Goal: Find specific page/section: Find specific page/section

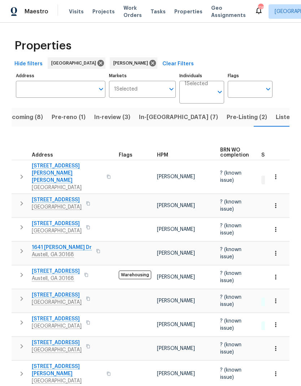
click at [23, 318] on icon "button" at bounding box center [21, 322] width 9 height 9
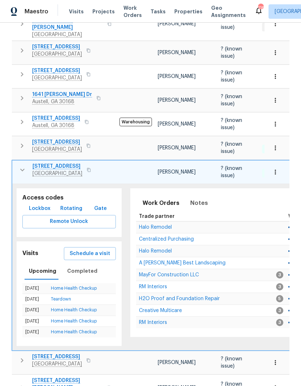
scroll to position [153, 0]
click at [82, 267] on span "Completed" at bounding box center [82, 271] width 30 height 9
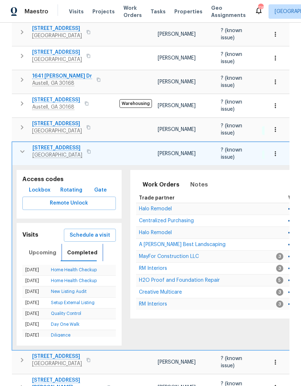
scroll to position [171, 0]
click at [166, 207] on span "Halo Remodel" at bounding box center [155, 209] width 33 height 5
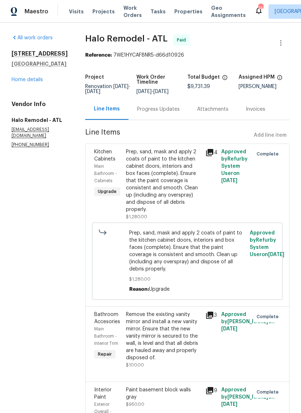
click at [38, 82] on link "Home details" at bounding box center [27, 79] width 31 height 5
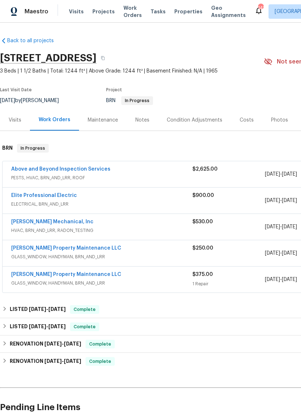
click at [14, 121] on div "Visits" at bounding box center [15, 120] width 13 height 7
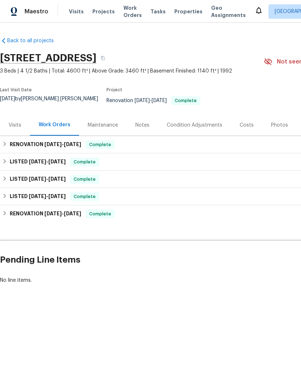
click at [16, 122] on div "Visits" at bounding box center [15, 125] width 13 height 7
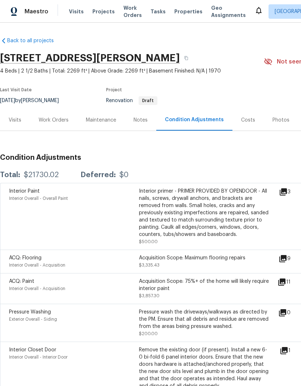
scroll to position [0, 107]
